Goal: Navigation & Orientation: Find specific page/section

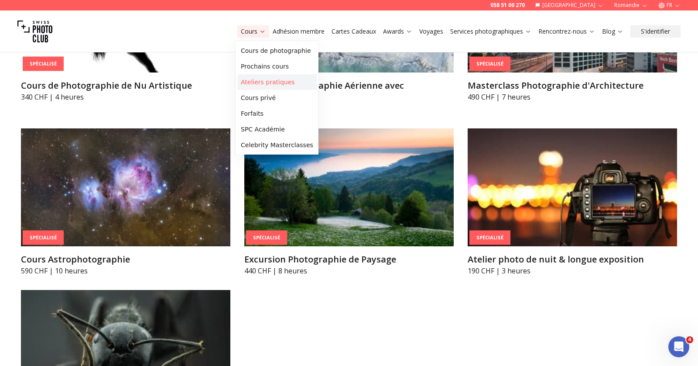
click at [259, 82] on link "Ateliers pratiques" at bounding box center [276, 82] width 79 height 16
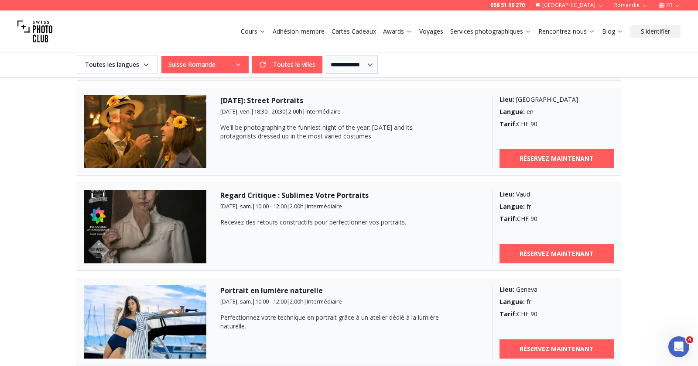
scroll to position [1406, 0]
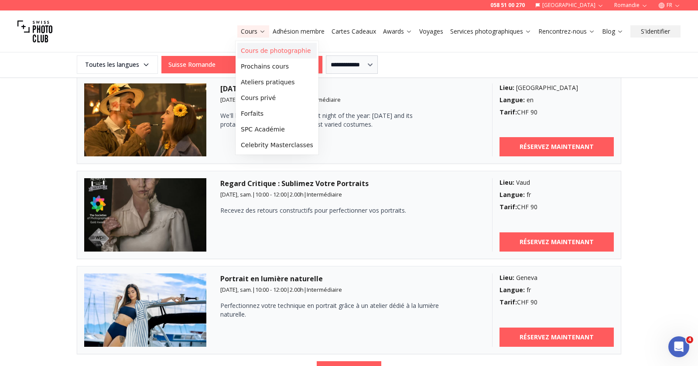
click at [256, 50] on link "Cours de photographie" at bounding box center [276, 51] width 79 height 16
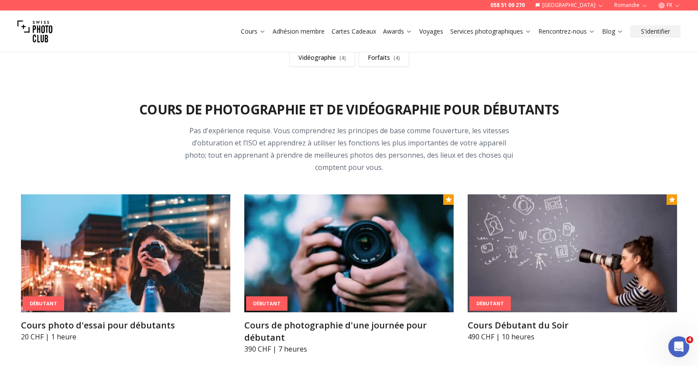
scroll to position [173, 0]
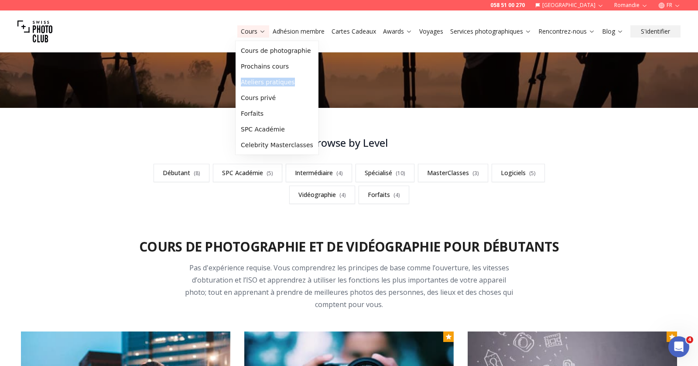
click at [669, 4] on button "FR" at bounding box center [669, 5] width 29 height 10
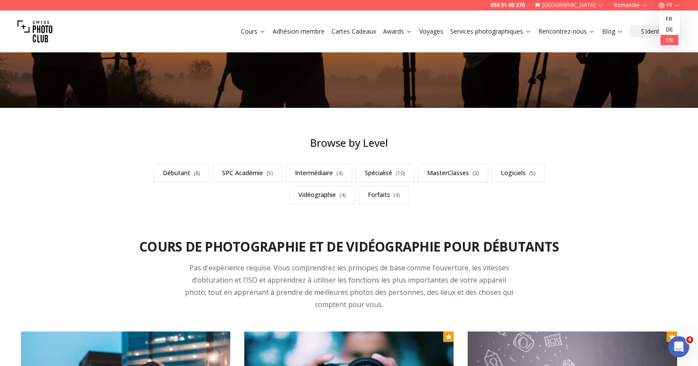
click at [669, 38] on link "en" at bounding box center [669, 40] width 18 height 10
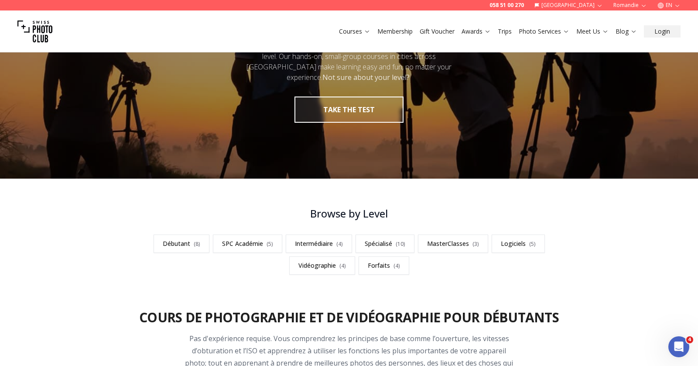
scroll to position [275, 0]
